Goal: Transaction & Acquisition: Purchase product/service

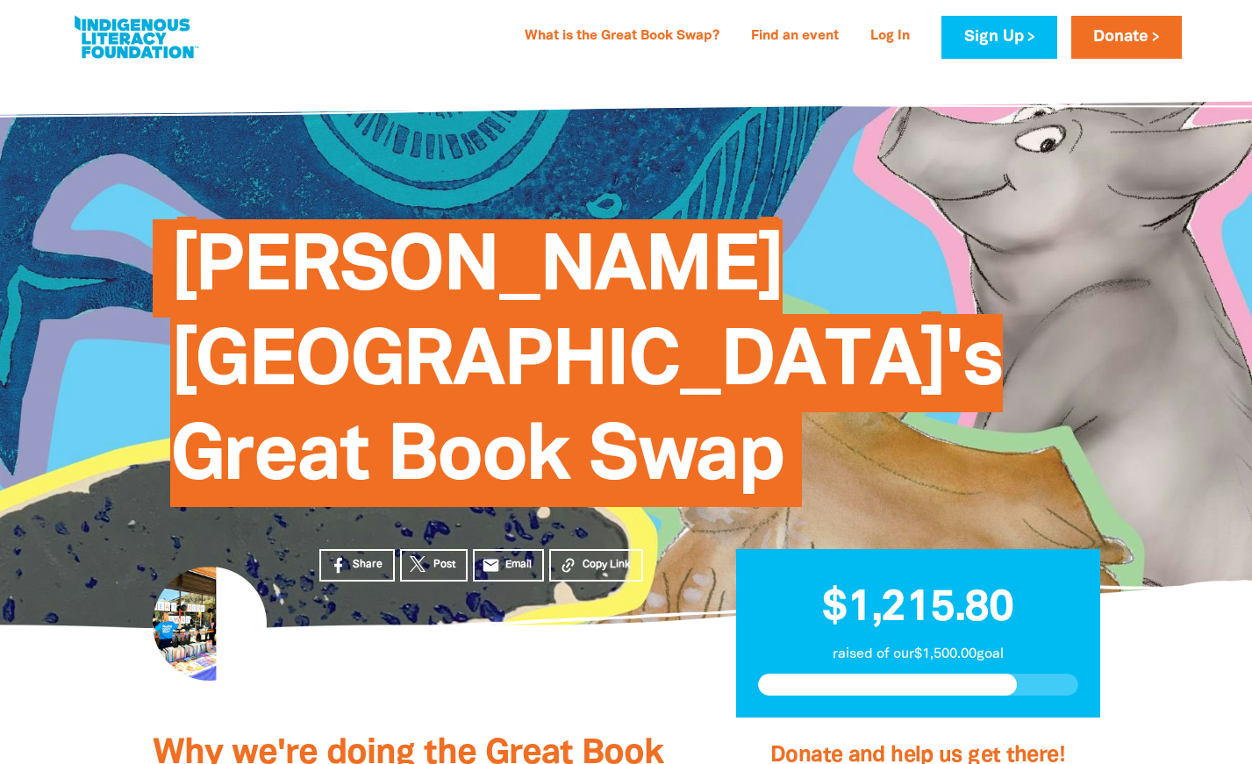
scroll to position [49, 0]
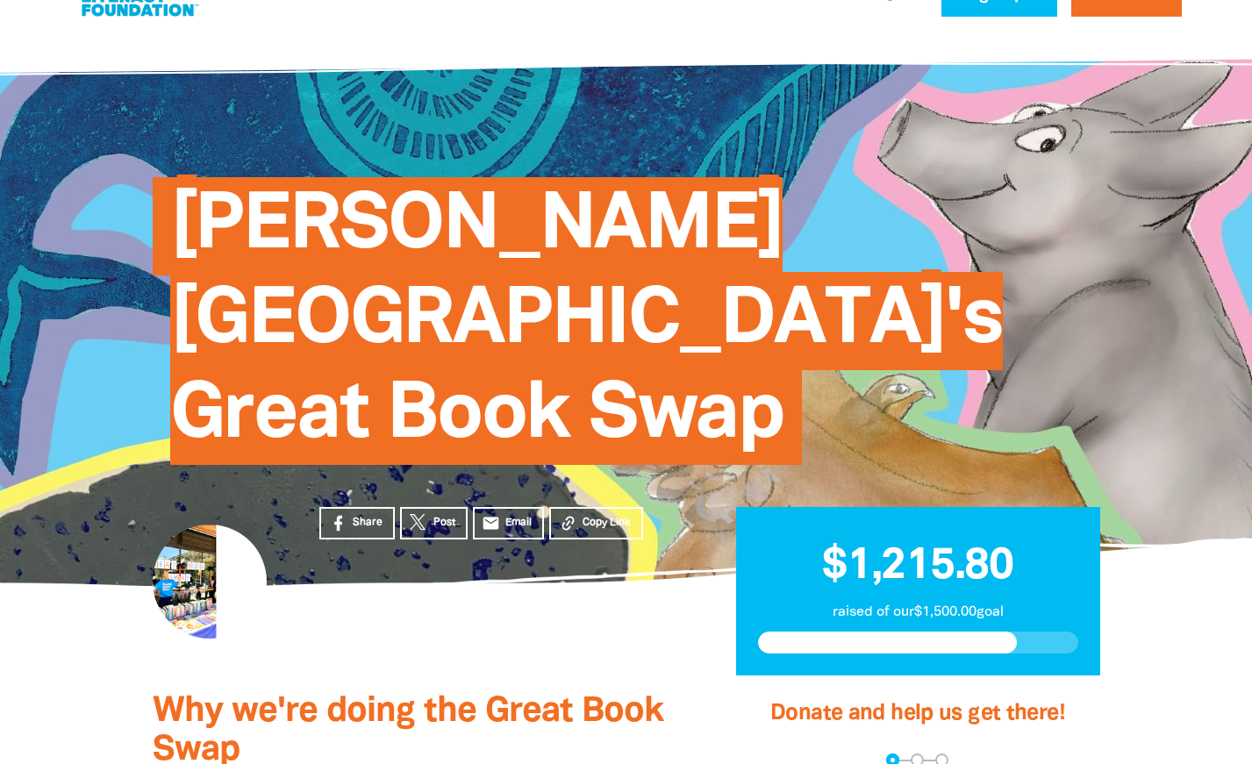
click at [664, 324] on span "[PERSON_NAME][GEOGRAPHIC_DATA]'s Great Book Swap" at bounding box center [586, 327] width 832 height 275
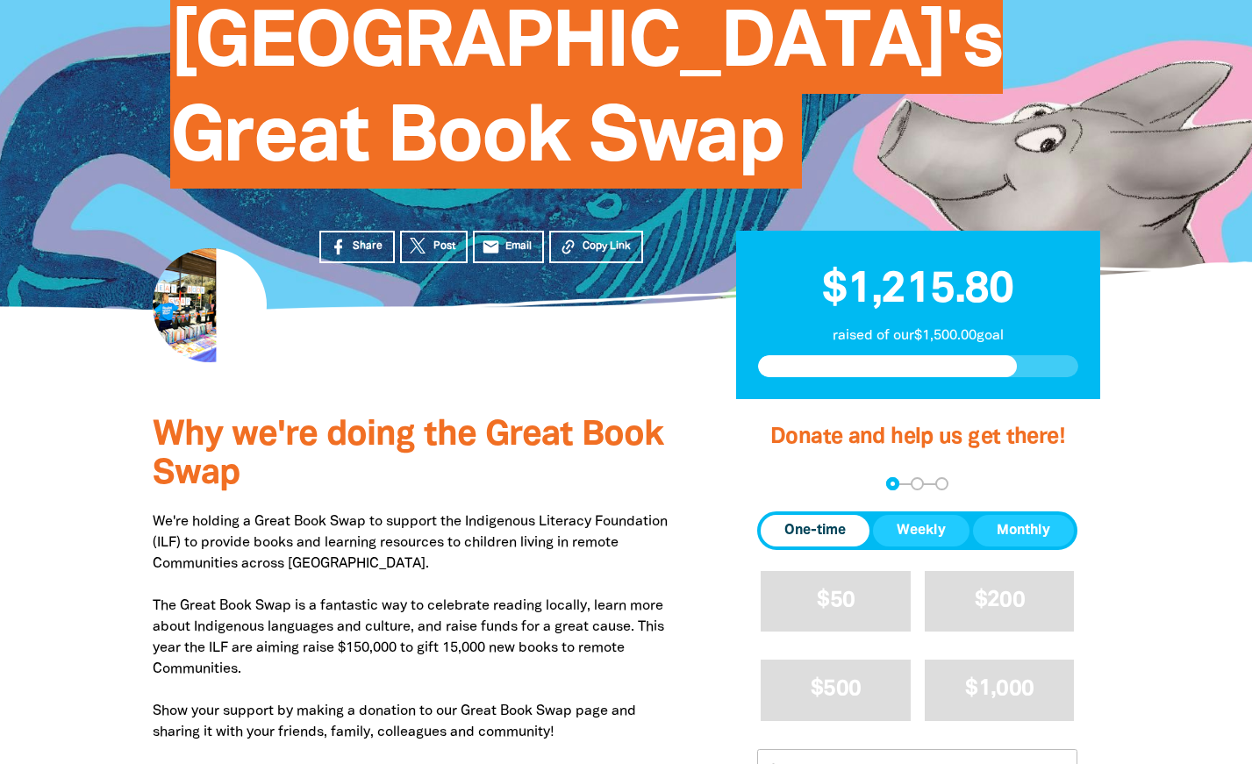
scroll to position [330, 0]
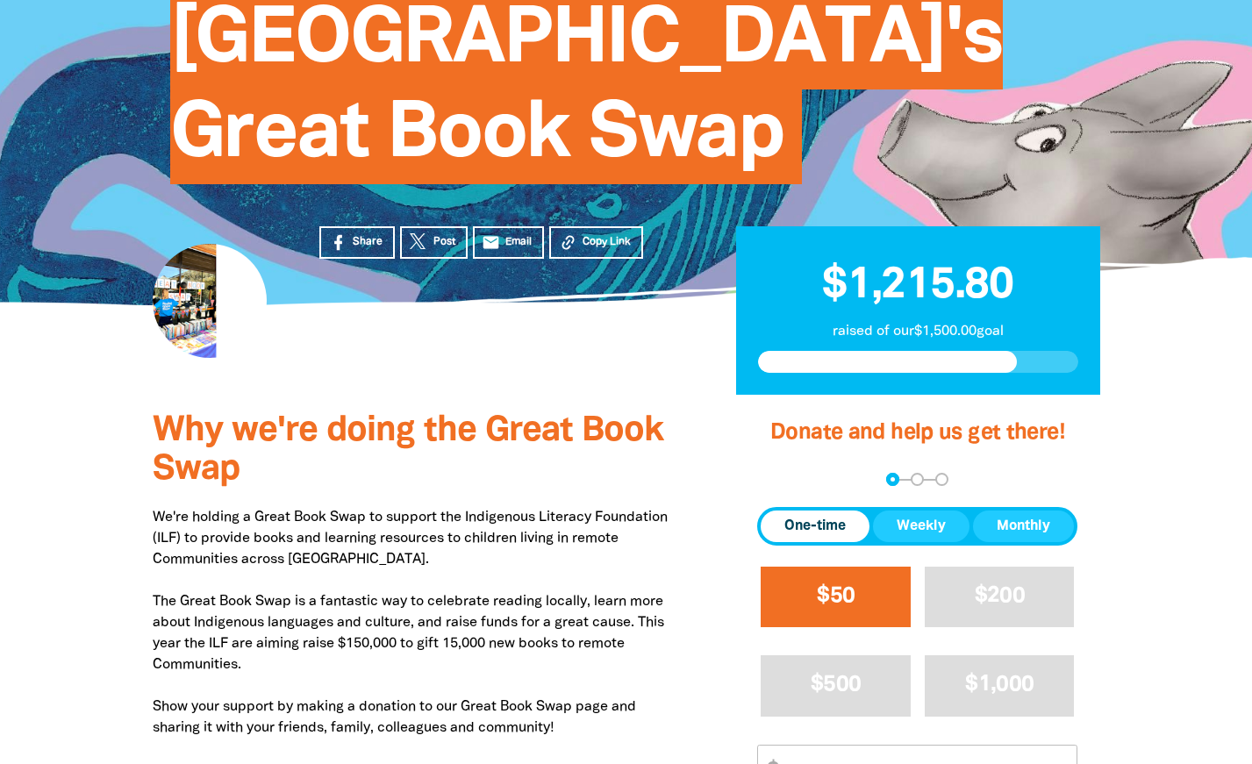
click at [875, 567] on button "$50" at bounding box center [836, 597] width 150 height 61
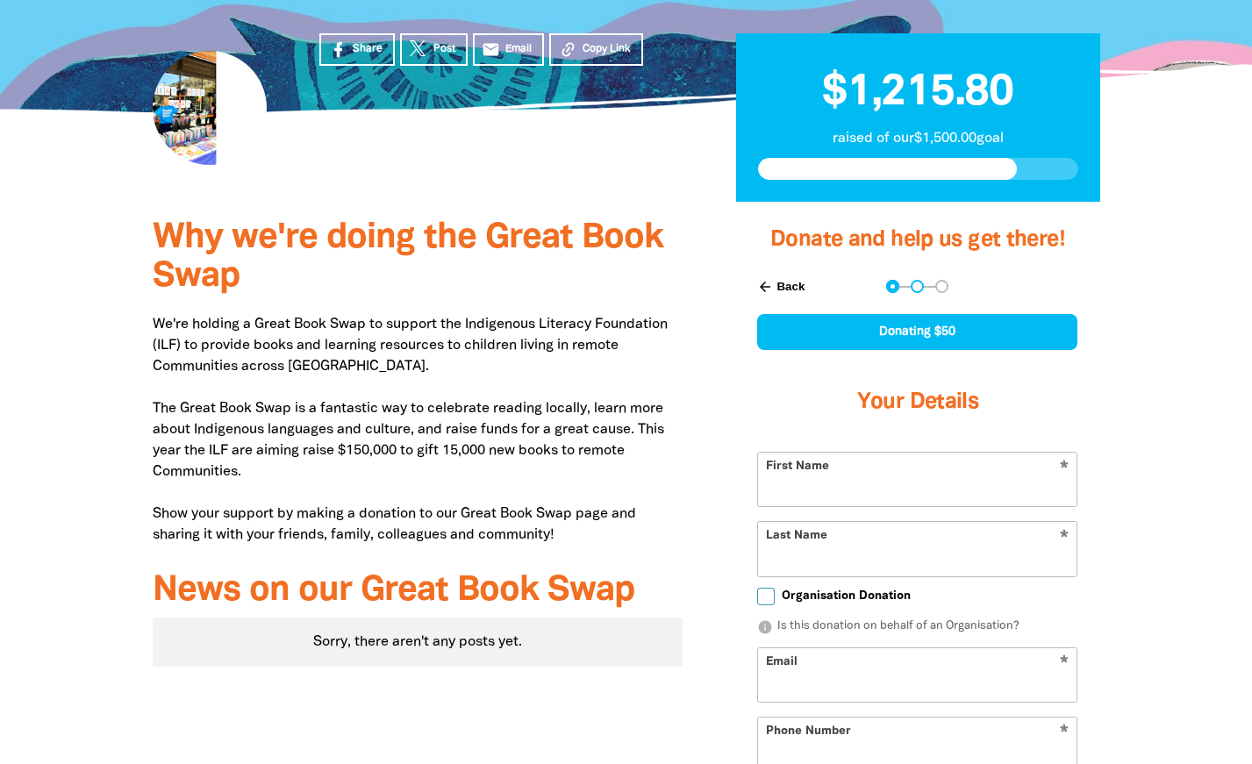
select select "AU"
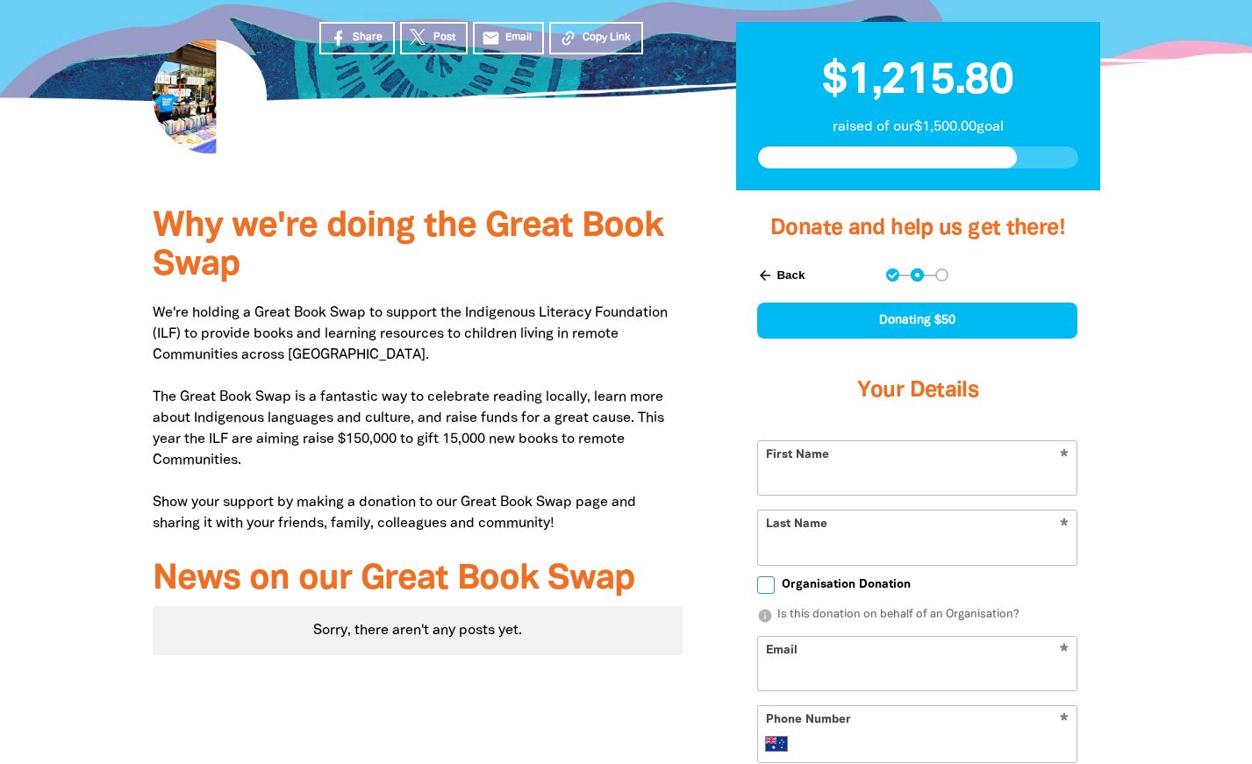
click at [860, 441] on input "First Name" at bounding box center [917, 468] width 318 height 54
type input "Lauren"
type input "Brumby"
type input "laurenbrumby08@gmail.com"
type input "0422 859 011"
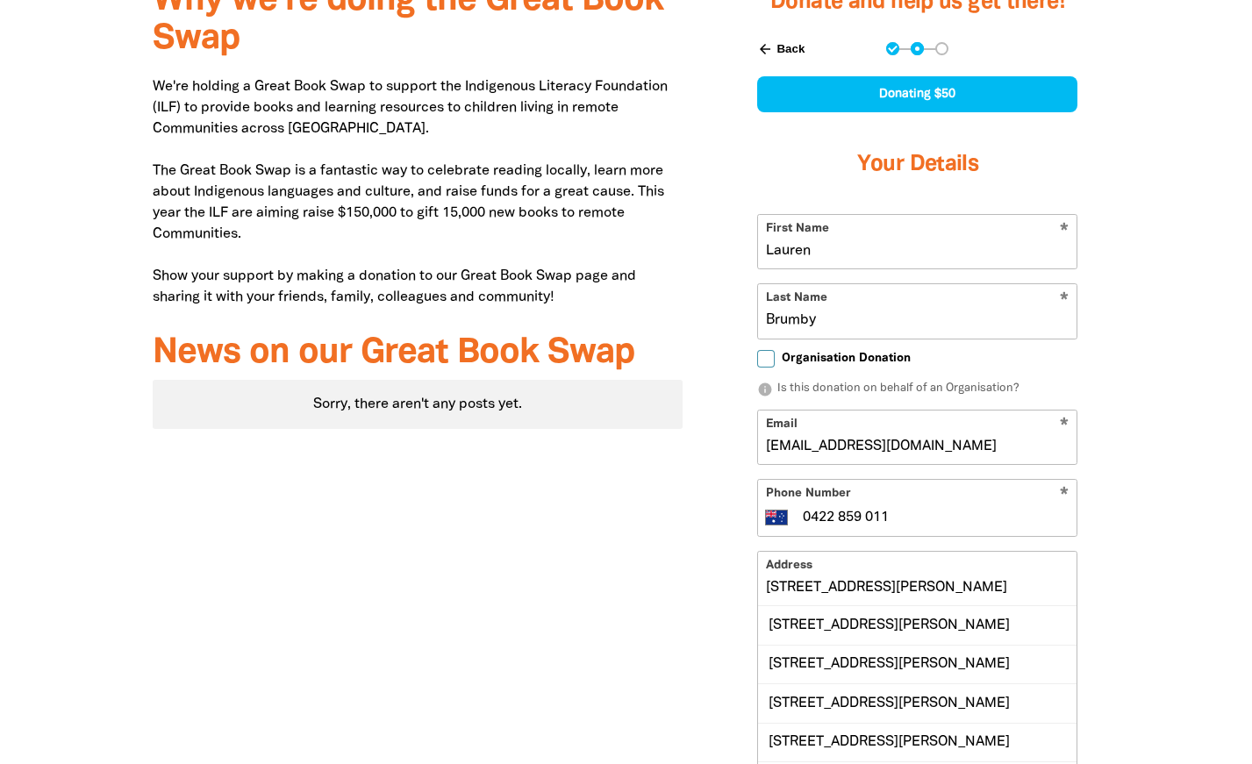
scroll to position [761, 0]
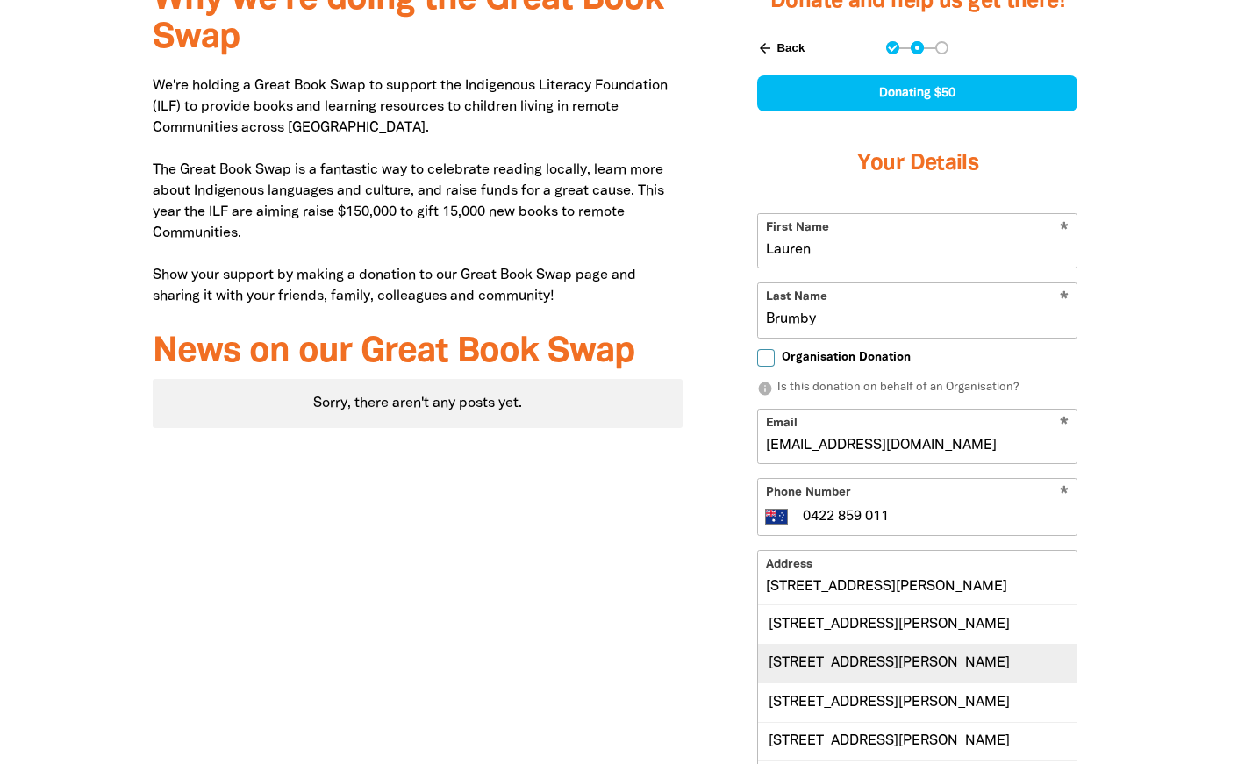
click at [891, 644] on div "8 Osborne Avenue, KOORINGAL NSW 2650" at bounding box center [917, 663] width 318 height 39
type input "8 Osborne Avenue, KOORINGAL NSW 2650"
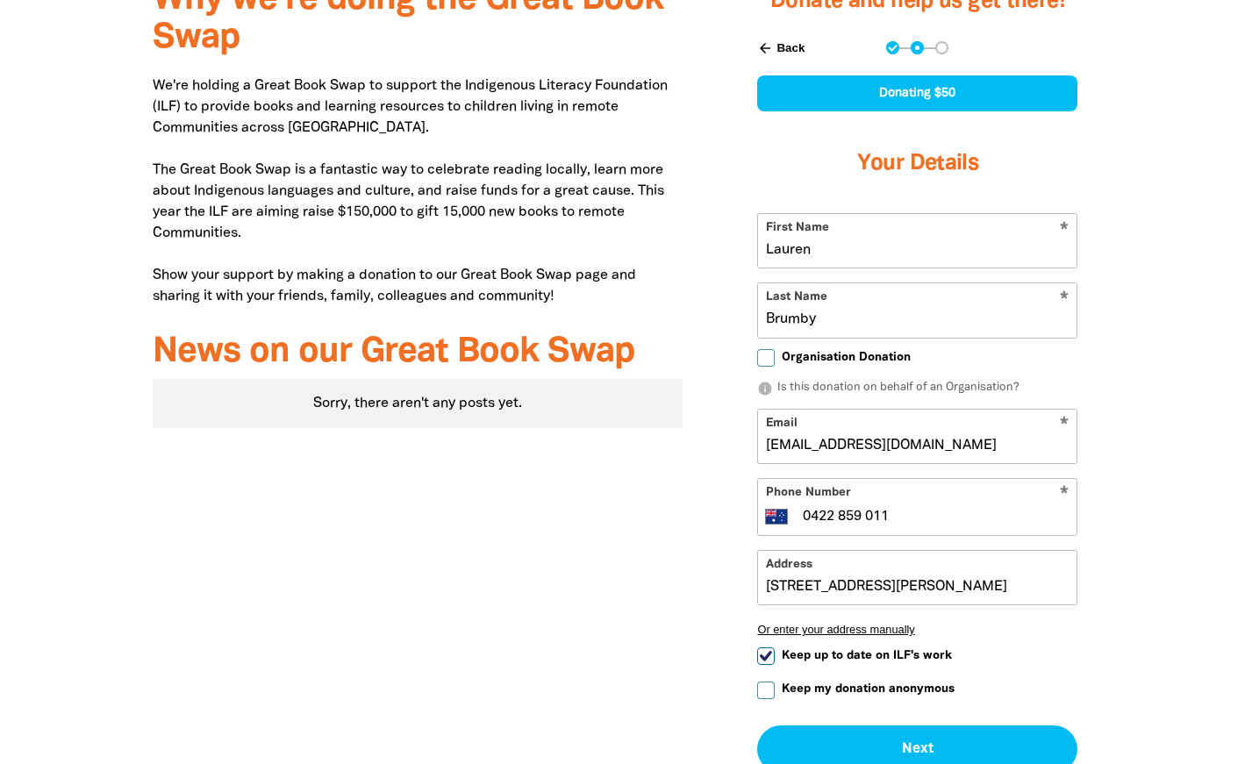
click at [939, 647] on span "Keep up to date on ILF's work" at bounding box center [867, 655] width 170 height 17
click at [775, 647] on input "Keep up to date on ILF's work" at bounding box center [766, 656] width 18 height 18
checkbox input "false"
click at [835, 551] on input "8 Osborne Avenue, KOORINGAL NSW 2650" at bounding box center [917, 578] width 318 height 54
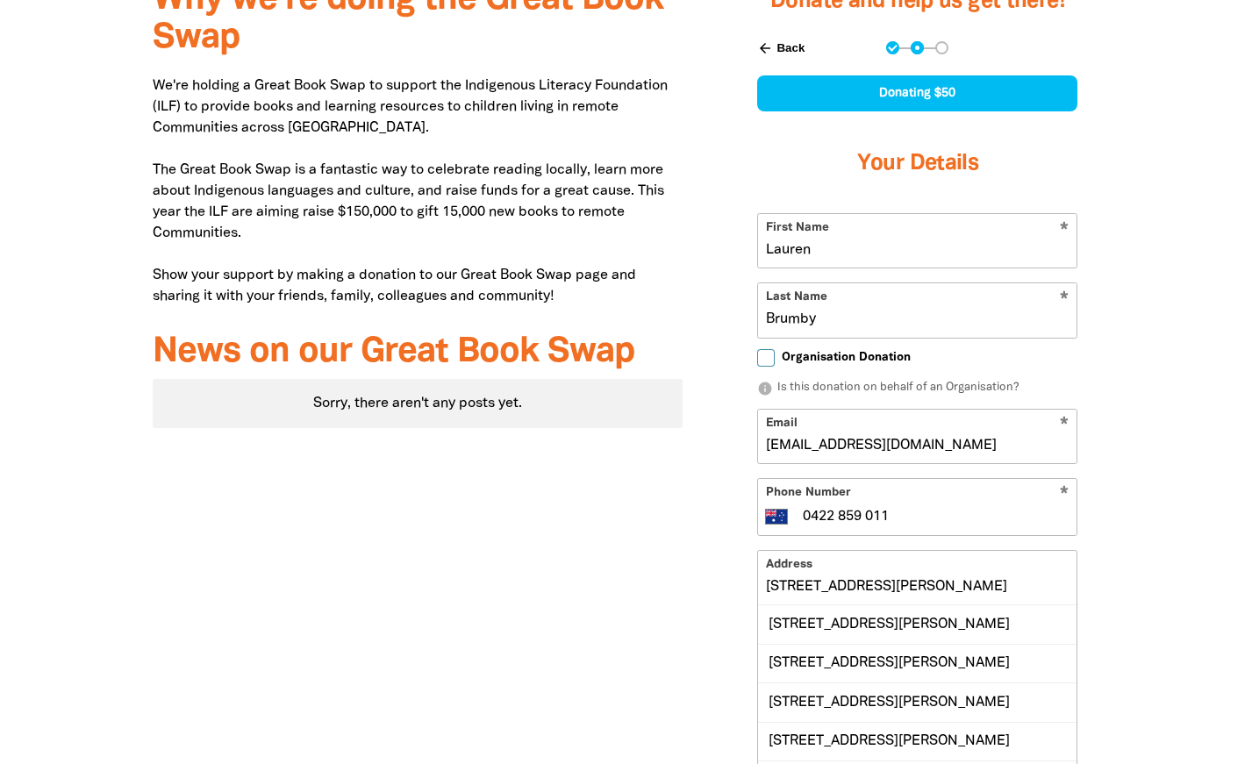
click at [835, 551] on input "8 Osborne Avenue, KOORINGAL NSW 2650" at bounding box center [917, 578] width 318 height 54
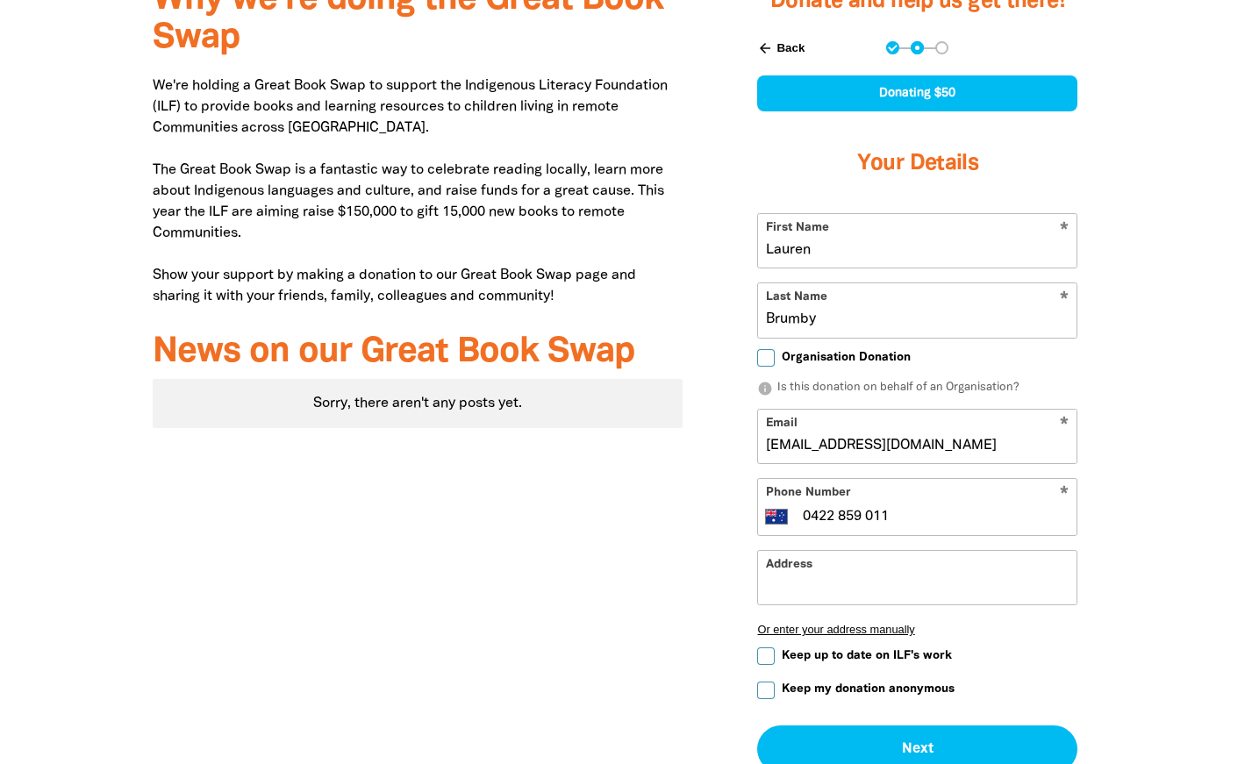
click at [704, 489] on div "Why we're doing the Great Book Swap We're holding a Great Book Swap to support …" at bounding box center [417, 433] width 583 height 940
click at [879, 506] on input "0422 859 011" at bounding box center [935, 516] width 268 height 21
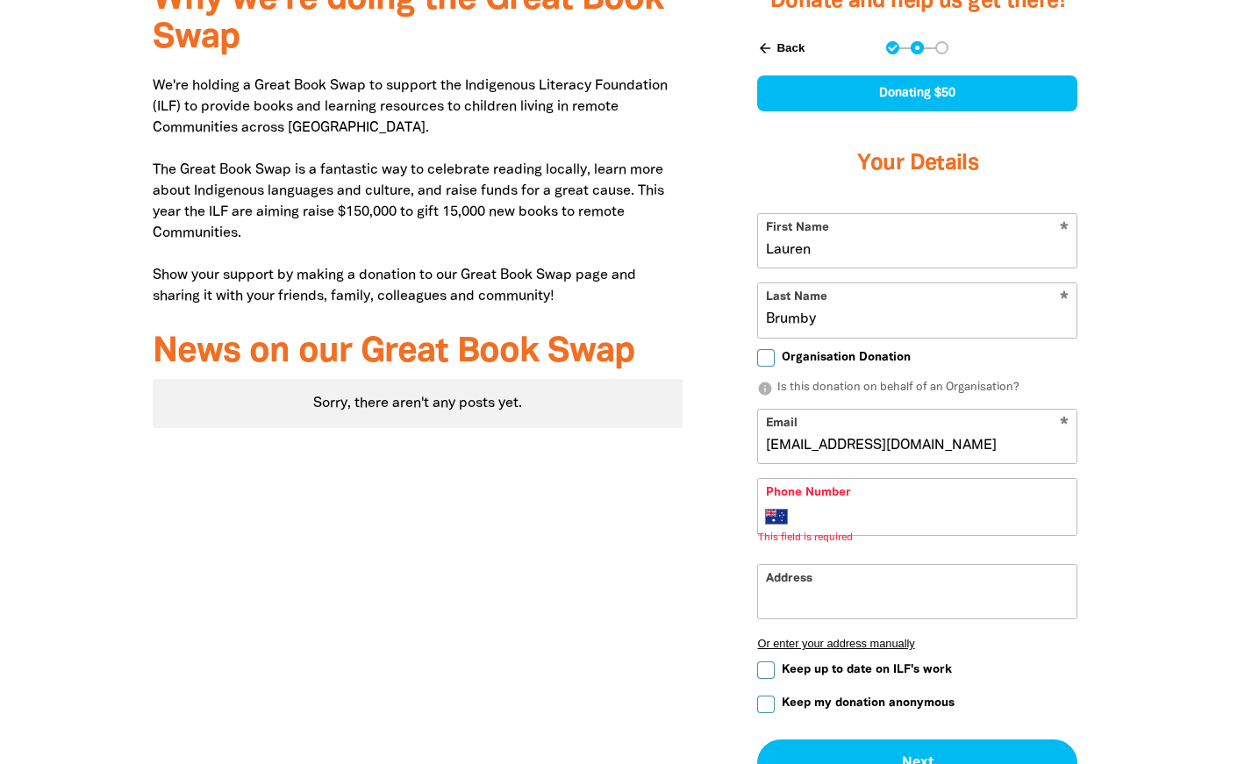
click at [728, 449] on div "Donate and help us get there! arrow_back Back Step 1 Step 2 Step 3 Donating $50…" at bounding box center [917, 440] width 417 height 954
click at [820, 478] on div "* Phone Number International Afghanistan Åland Islands Albania Algeria American…" at bounding box center [917, 507] width 320 height 58
click at [825, 506] on input "Phone Number" at bounding box center [935, 516] width 268 height 21
type input "0422 859 011"
type input "8 Osborne Avenue"
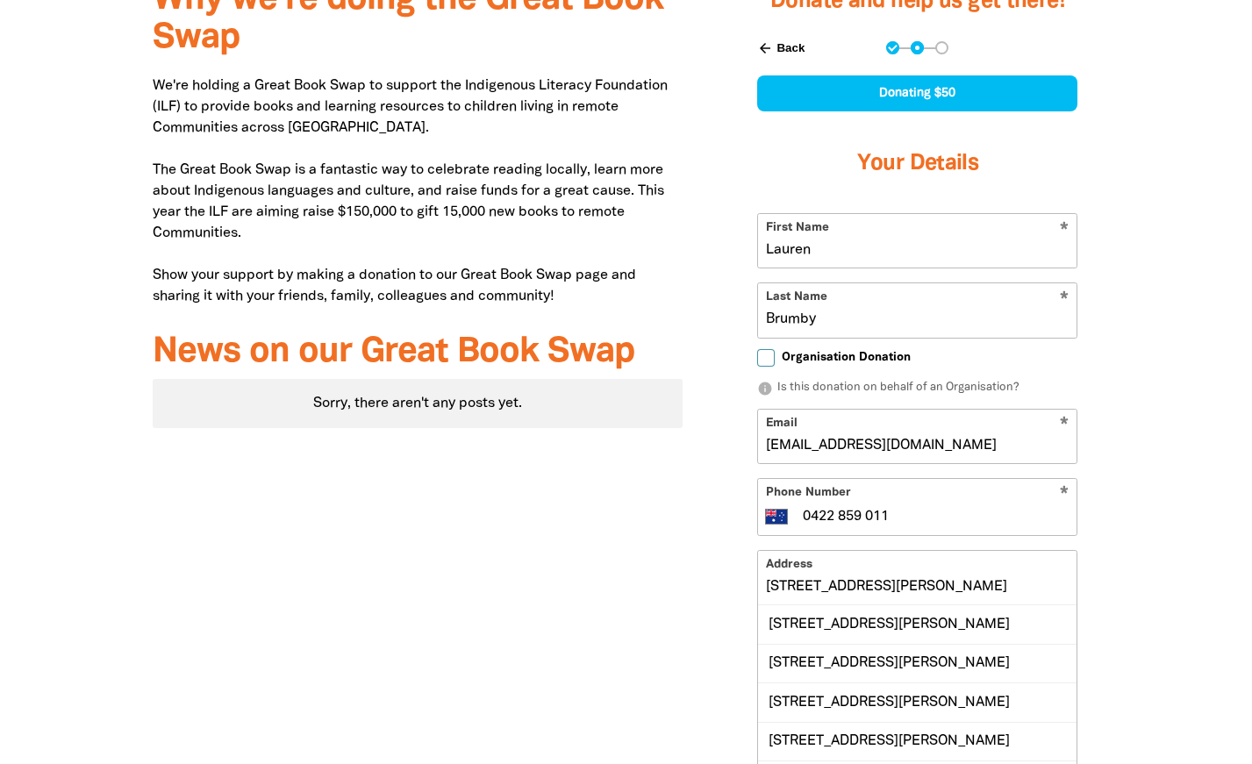
click at [866, 551] on input "8 Osborne Avenue" at bounding box center [917, 578] width 318 height 54
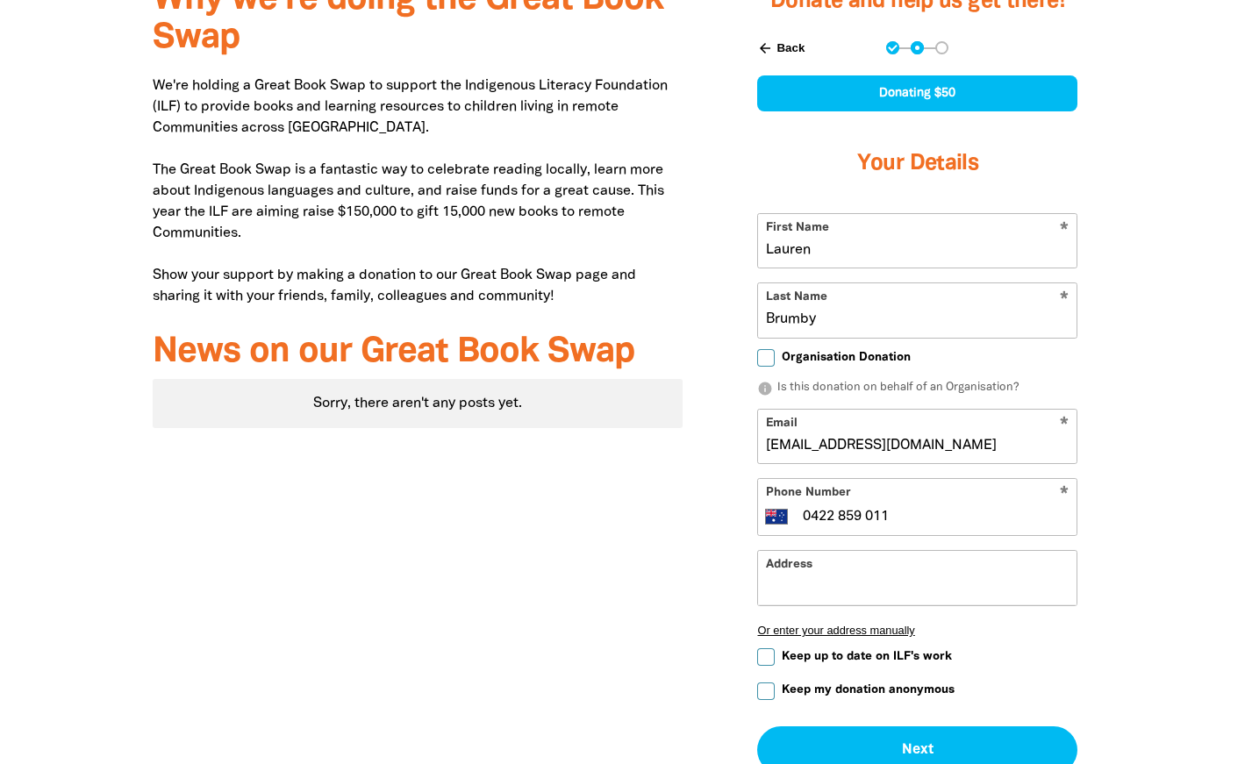
click at [701, 525] on div "Why we're doing the Great Book Swap We're holding a Great Book Swap to support …" at bounding box center [417, 433] width 583 height 941
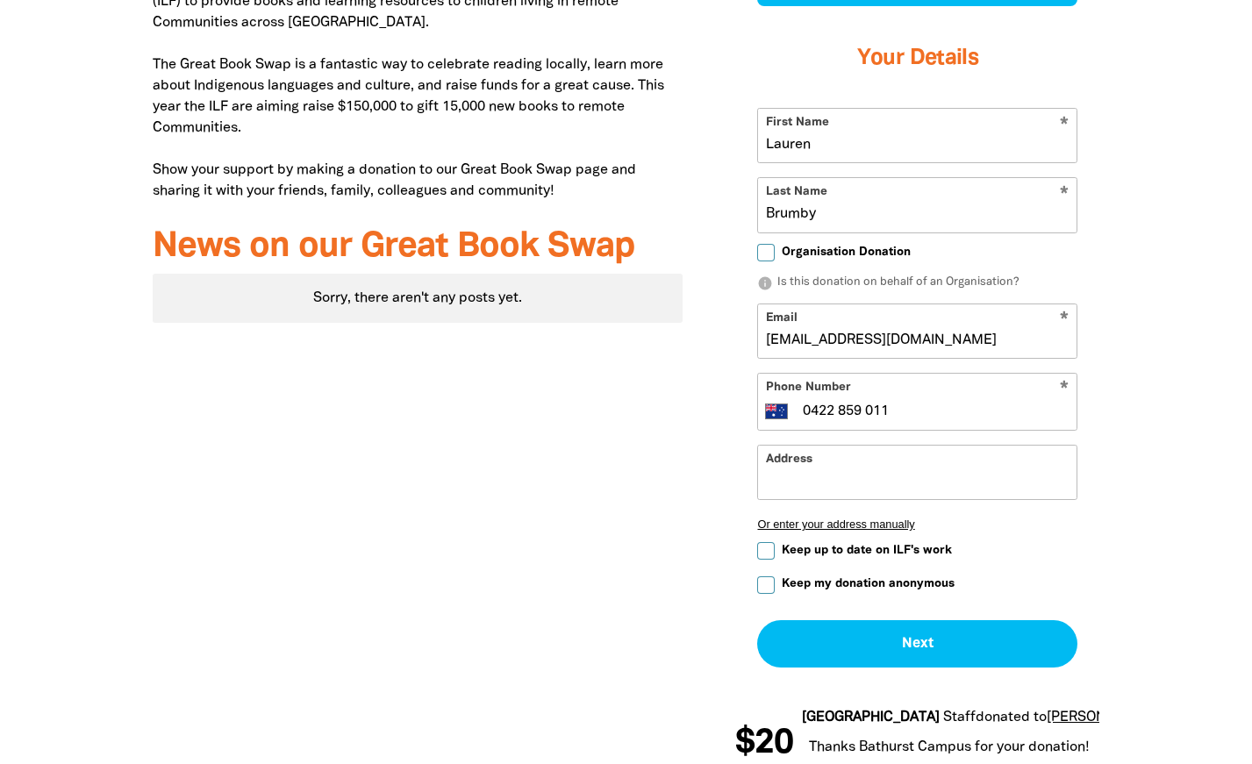
scroll to position [823, 0]
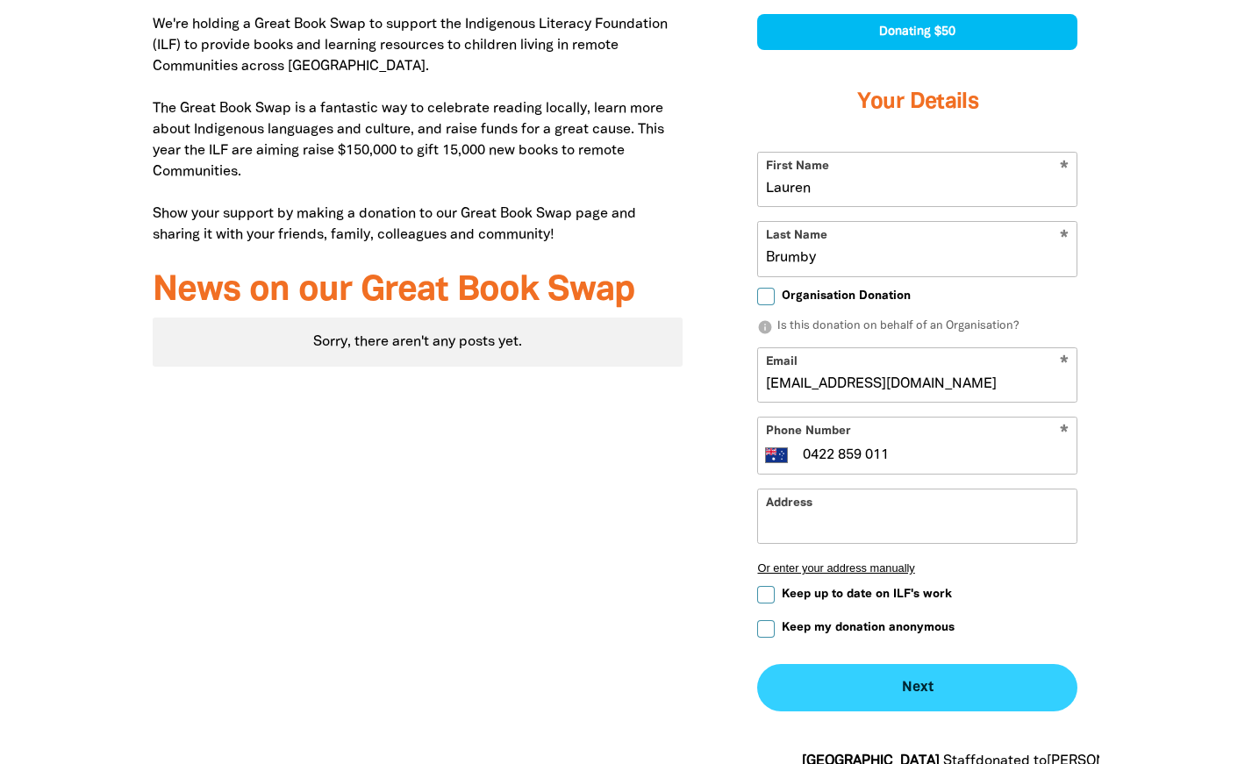
click at [884, 664] on button "Next chevron_right" at bounding box center [917, 687] width 320 height 47
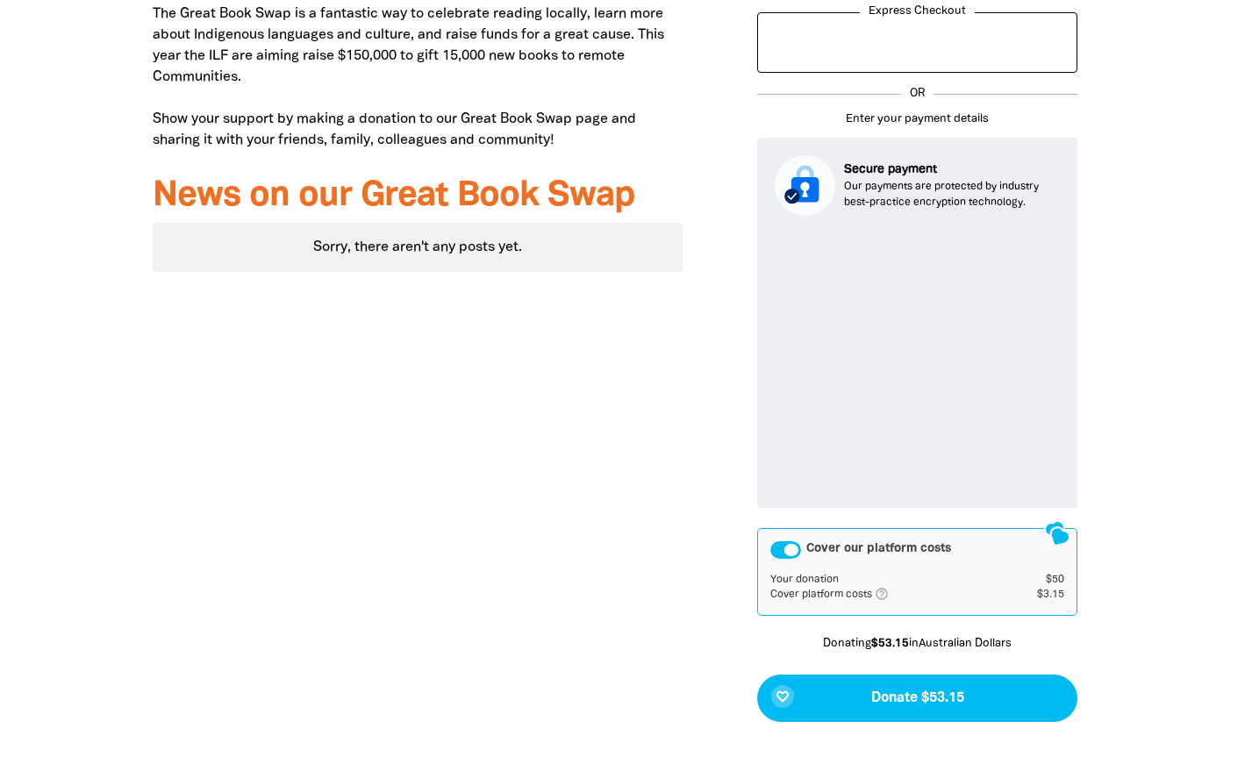
scroll to position [922, 0]
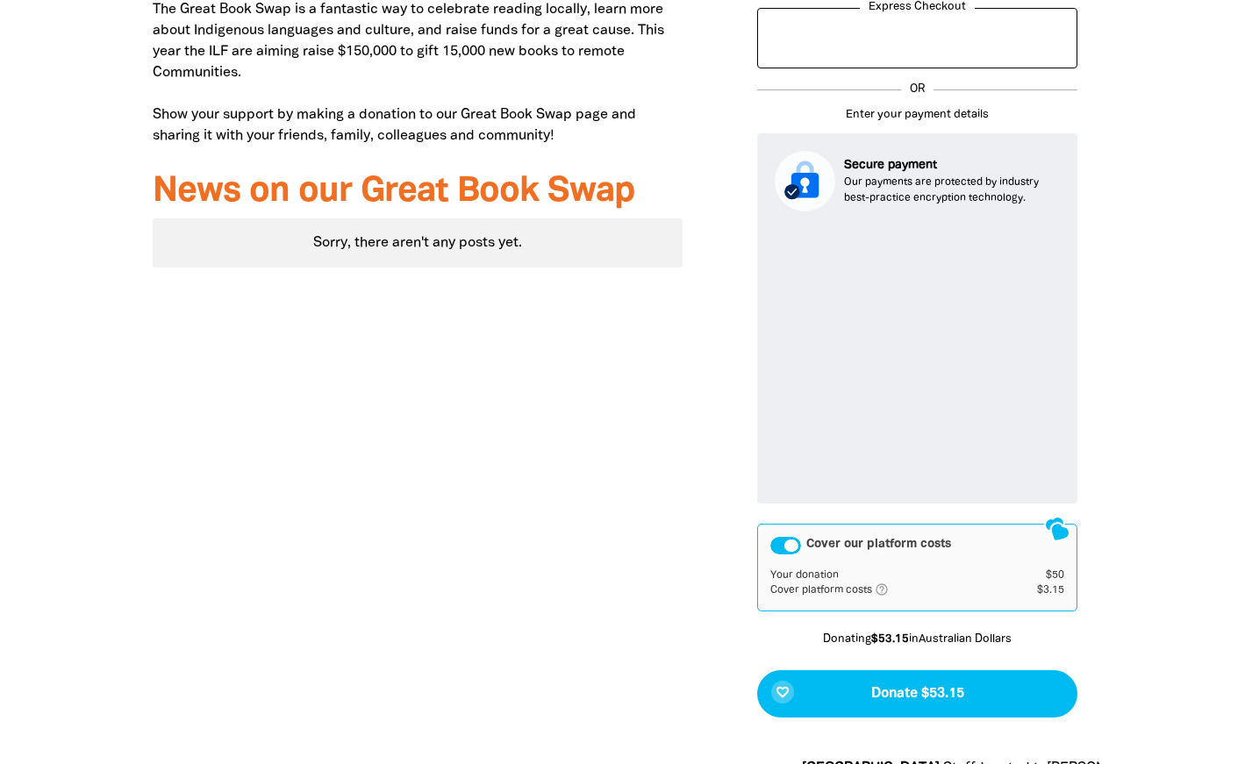
click at [789, 537] on div "Cover our platform costs" at bounding box center [785, 546] width 31 height 18
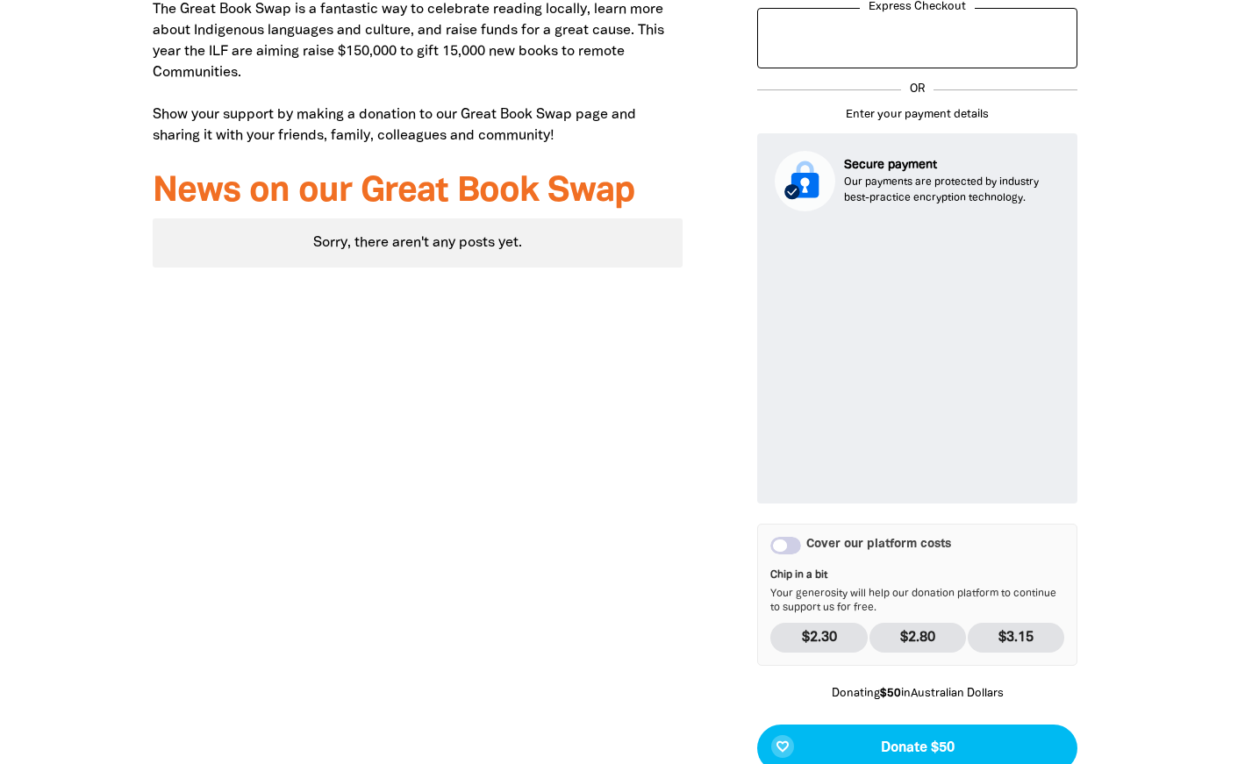
click at [1152, 355] on div at bounding box center [626, 353] width 1252 height 1101
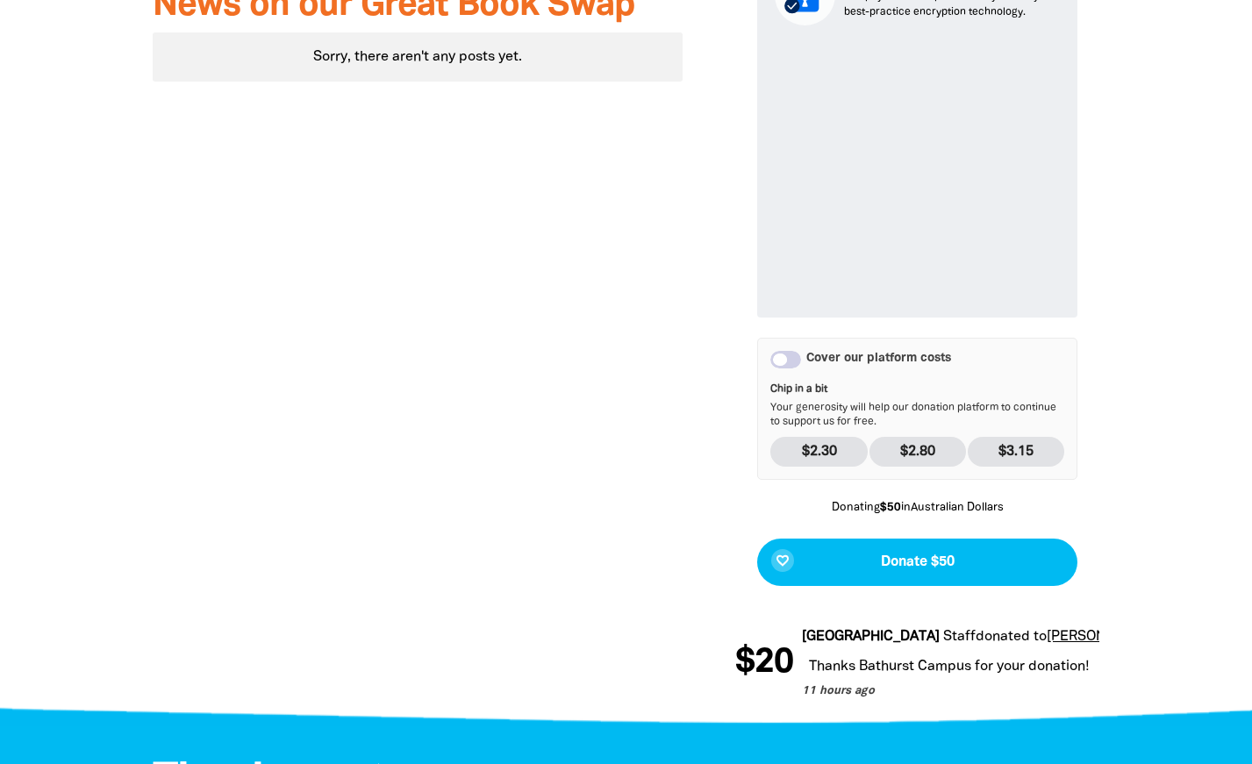
scroll to position [1110, 0]
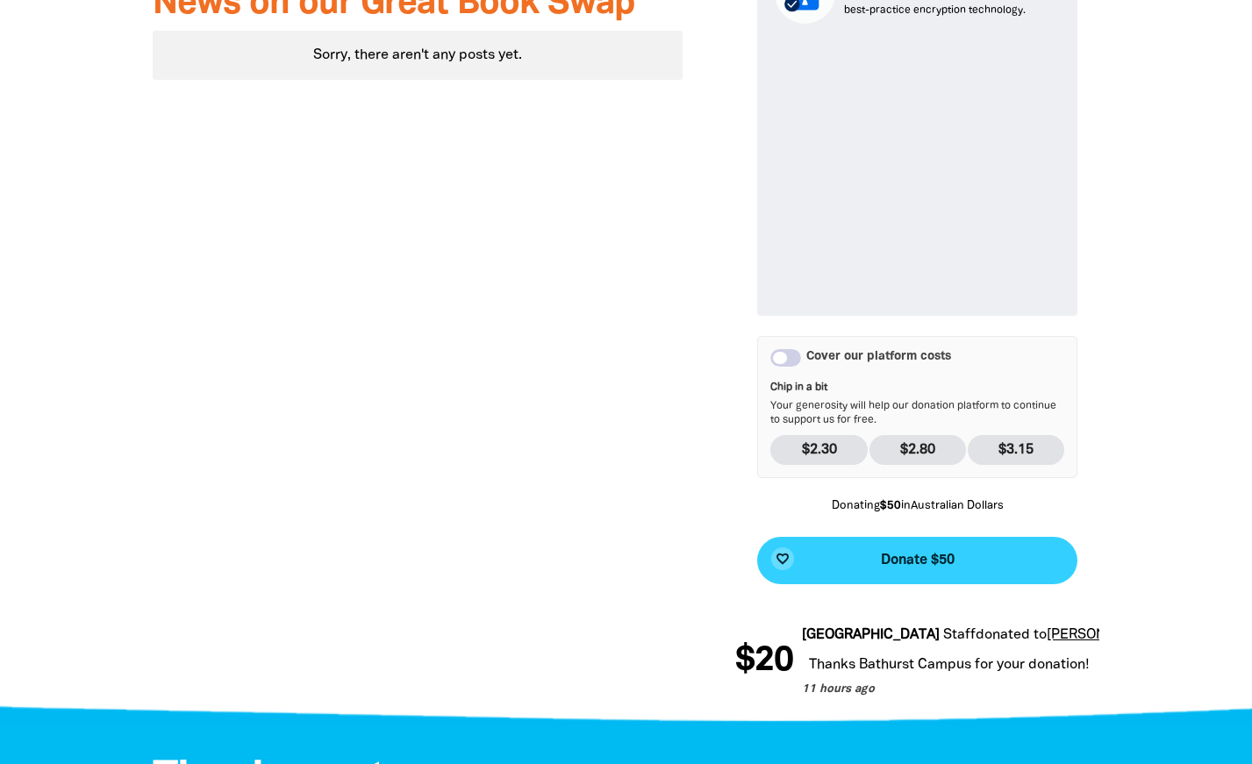
click at [993, 537] on button "favorite_border Donate $50" at bounding box center [917, 560] width 320 height 47
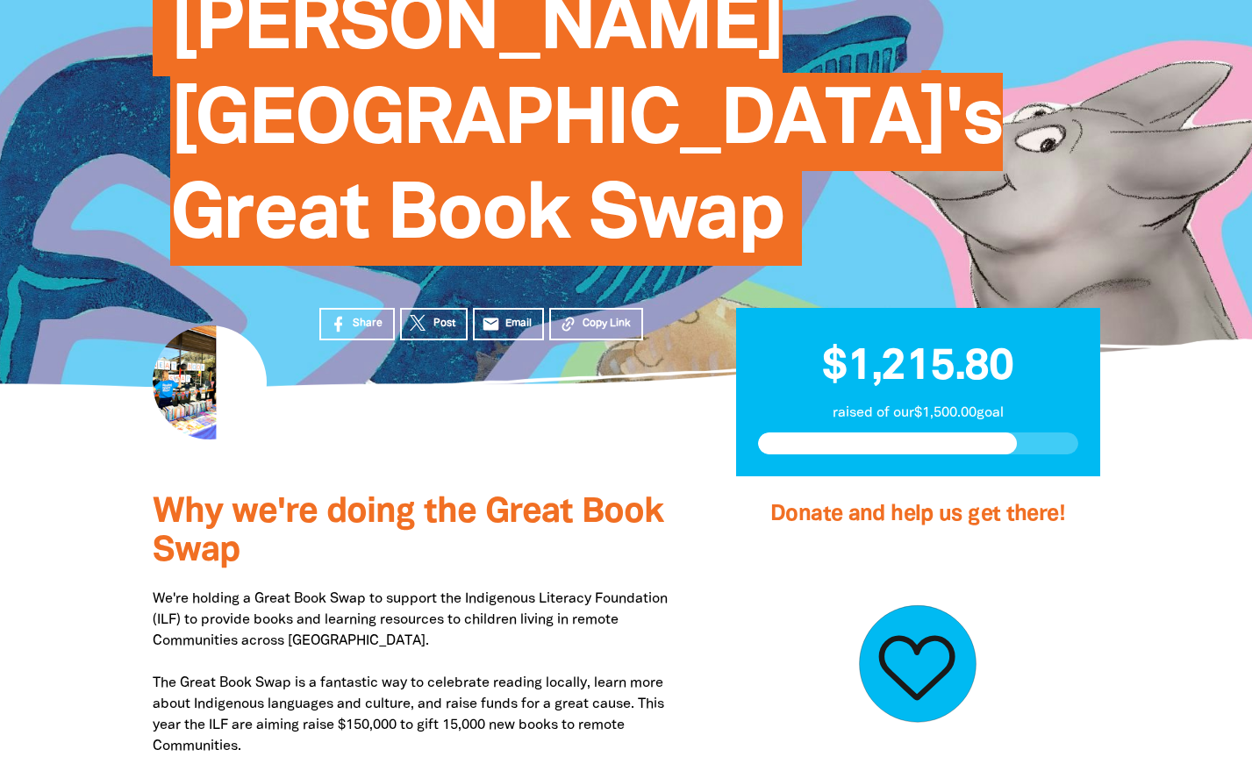
scroll to position [234, 0]
